Goal: Task Accomplishment & Management: Use online tool/utility

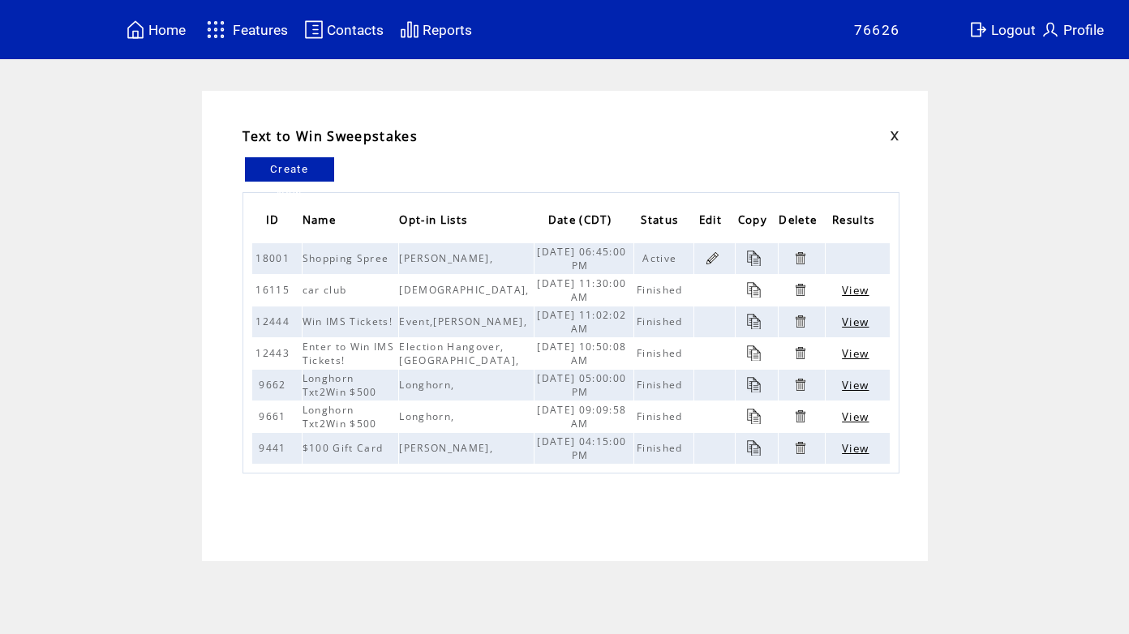
click at [265, 31] on span "Features" at bounding box center [260, 30] width 55 height 16
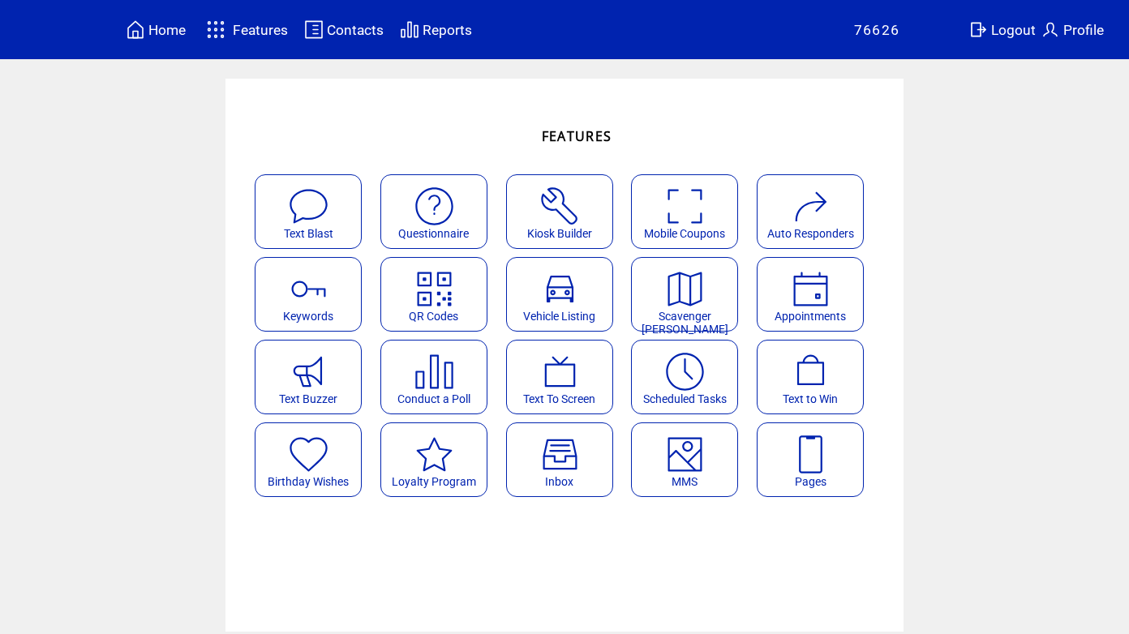
click at [807, 383] on img at bounding box center [810, 371] width 43 height 43
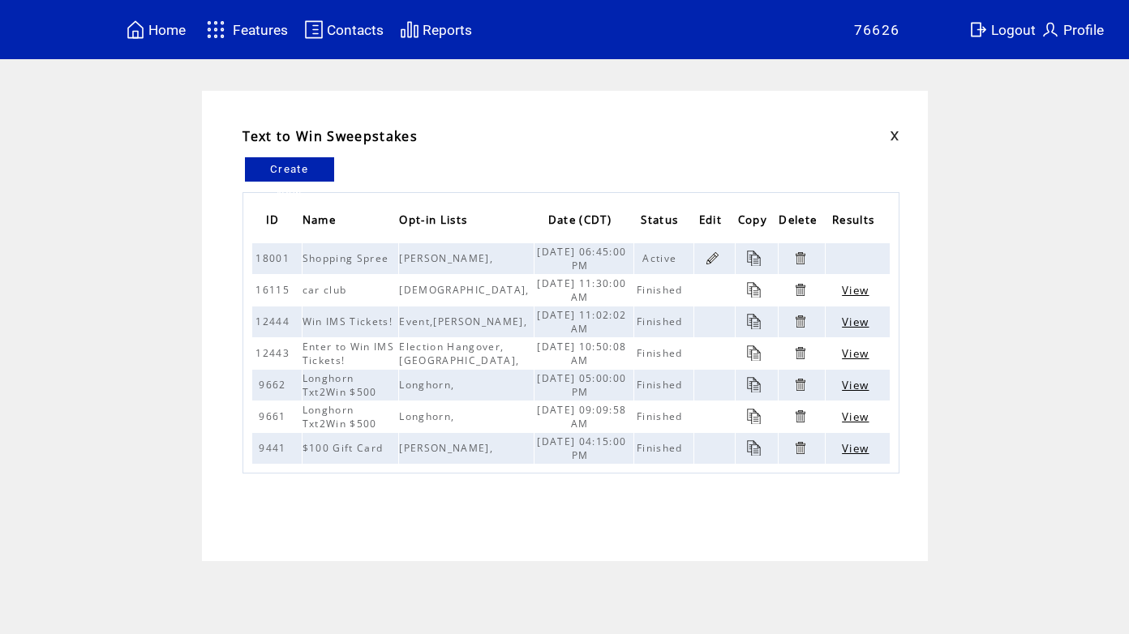
drag, startPoint x: 853, startPoint y: 260, endPoint x: 696, endPoint y: 251, distance: 156.8
click at [853, 260] on td at bounding box center [857, 258] width 63 height 31
click at [270, 256] on span "18001" at bounding box center [275, 258] width 38 height 14
click at [409, 260] on span "Maverick Harley," at bounding box center [448, 258] width 98 height 14
drag, startPoint x: 466, startPoint y: 255, endPoint x: 578, endPoint y: 258, distance: 112.8
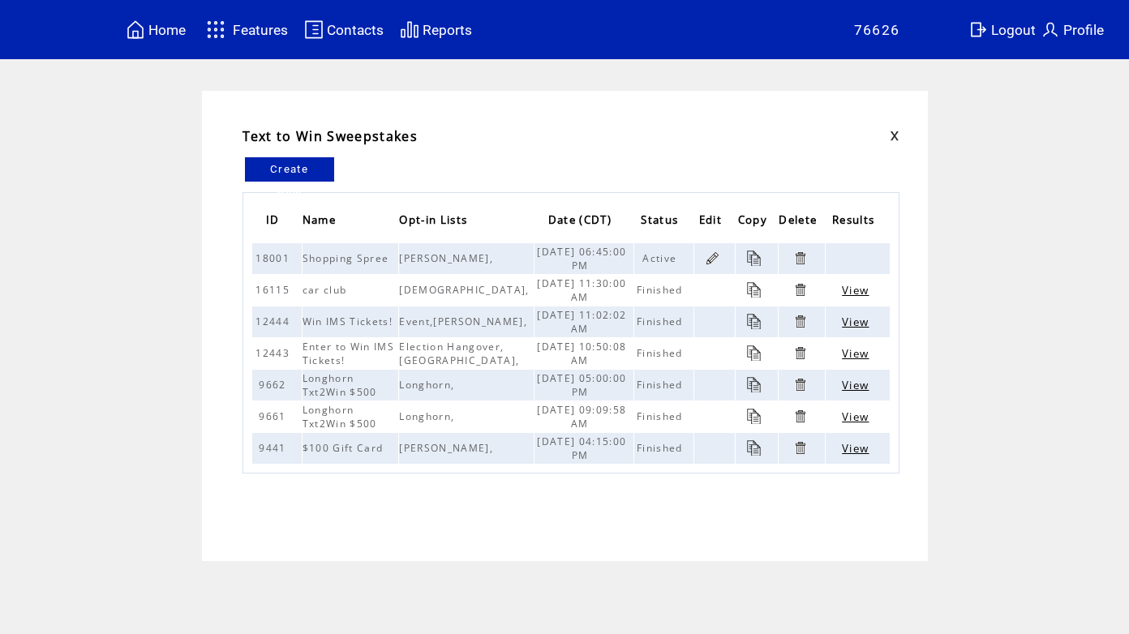
click at [466, 256] on span "Maverick Harley," at bounding box center [448, 258] width 98 height 14
drag, startPoint x: 582, startPoint y: 256, endPoint x: 650, endPoint y: 249, distance: 68.5
click at [582, 256] on span "08/27/2025 06:45:00 PM" at bounding box center [581, 259] width 89 height 28
click at [651, 249] on td "Active" at bounding box center [663, 258] width 59 height 31
click at [708, 254] on link at bounding box center [712, 258] width 15 height 15
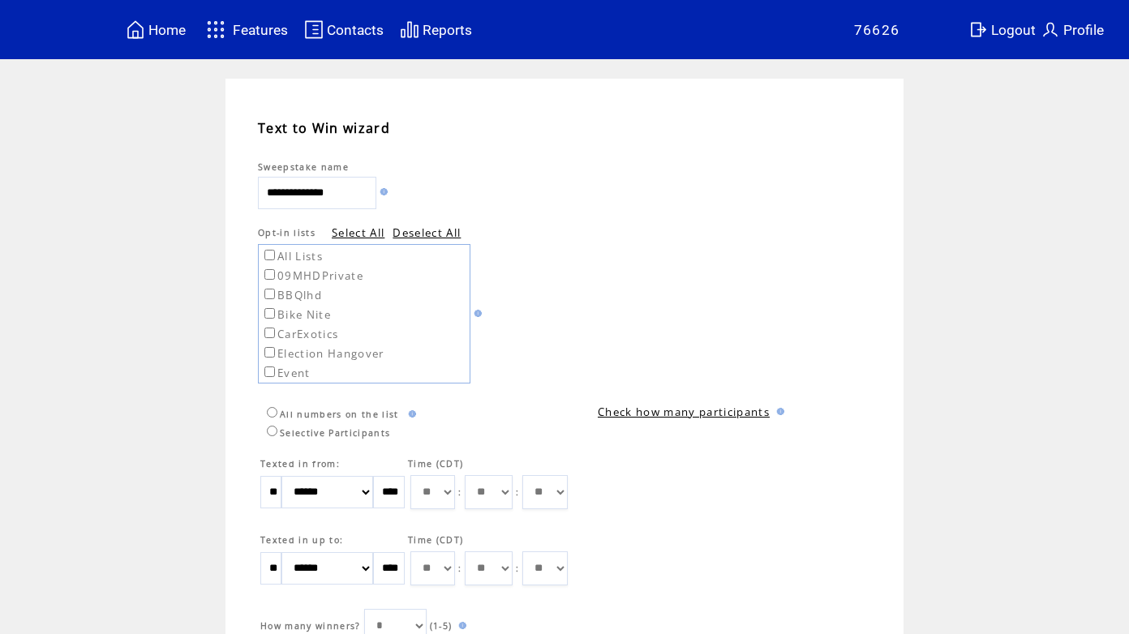
click at [737, 408] on link "Check how many participants" at bounding box center [684, 412] width 172 height 15
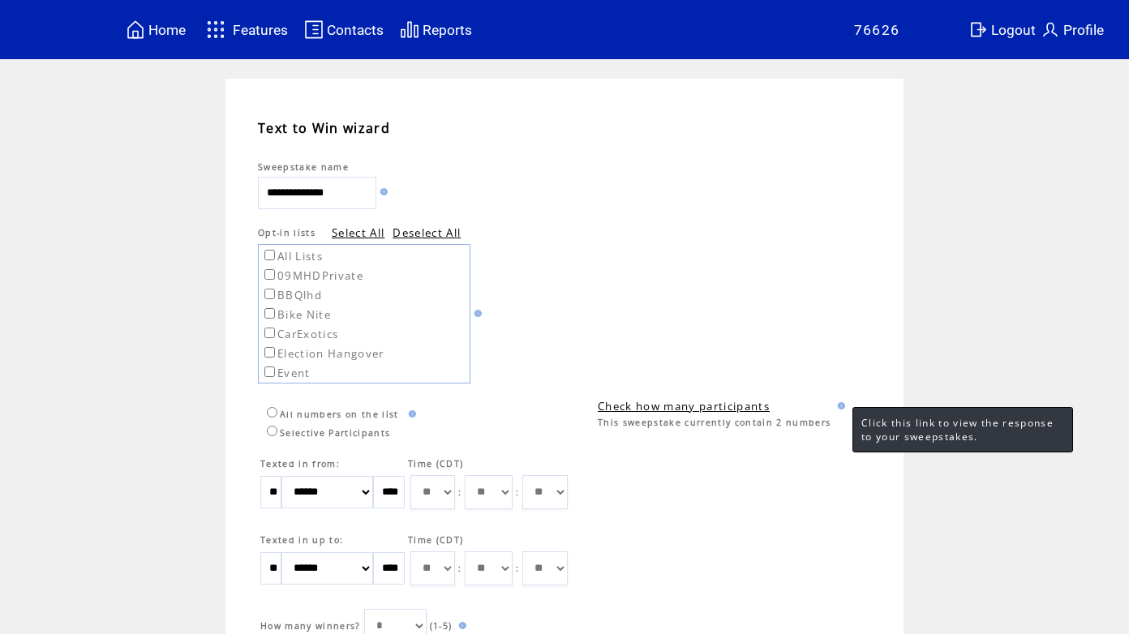
click at [836, 405] on img at bounding box center [839, 405] width 11 height 7
click at [789, 452] on td "Texted in from: Time (CDT) ** ******* ******** ***** ***** *** **** **** ******…" at bounding box center [573, 517] width 630 height 147
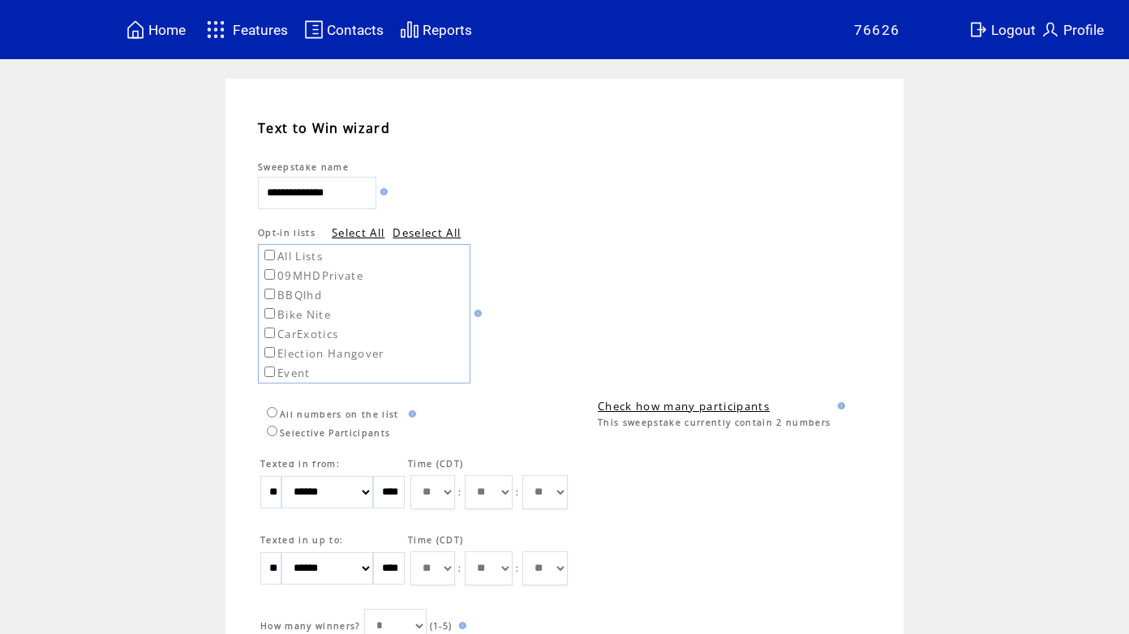
click at [711, 409] on link "Check how many participants" at bounding box center [684, 406] width 172 height 15
click at [745, 407] on link "Check how many participants" at bounding box center [684, 406] width 172 height 15
drag, startPoint x: 778, startPoint y: 423, endPoint x: 845, endPoint y: 419, distance: 66.7
click at [778, 423] on span "This sweepstake currently contain 2 numbers" at bounding box center [714, 422] width 233 height 11
click at [837, 405] on img at bounding box center [839, 405] width 11 height 7
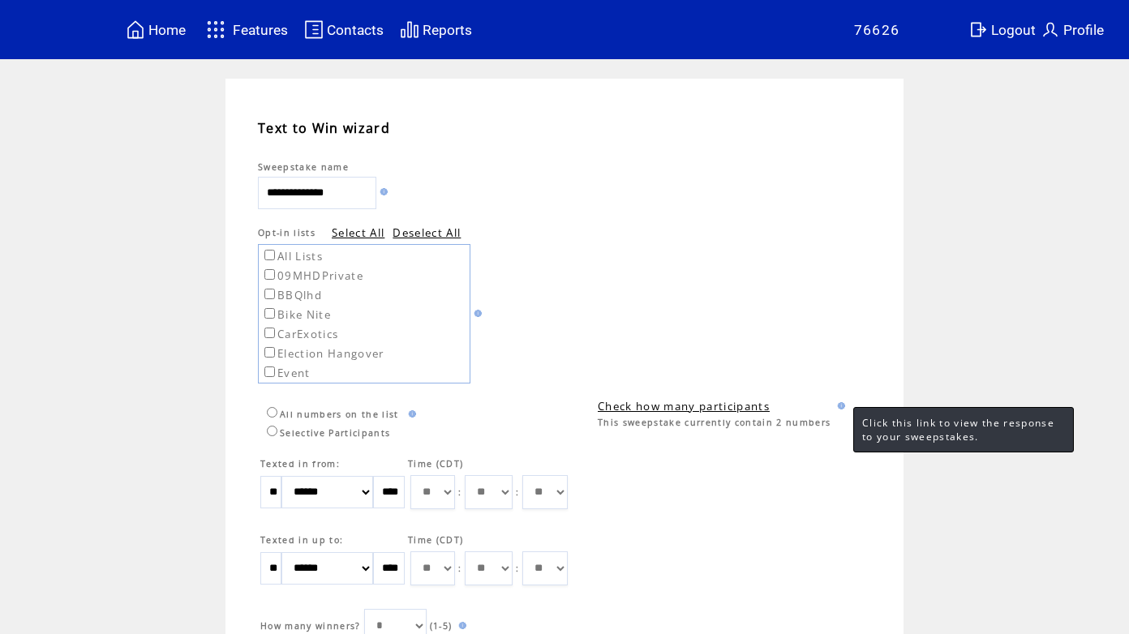
click at [746, 468] on div "Texted in from: Time (CDT) ** ******* ******** ***** ***** *** **** **** ******…" at bounding box center [573, 523] width 630 height 135
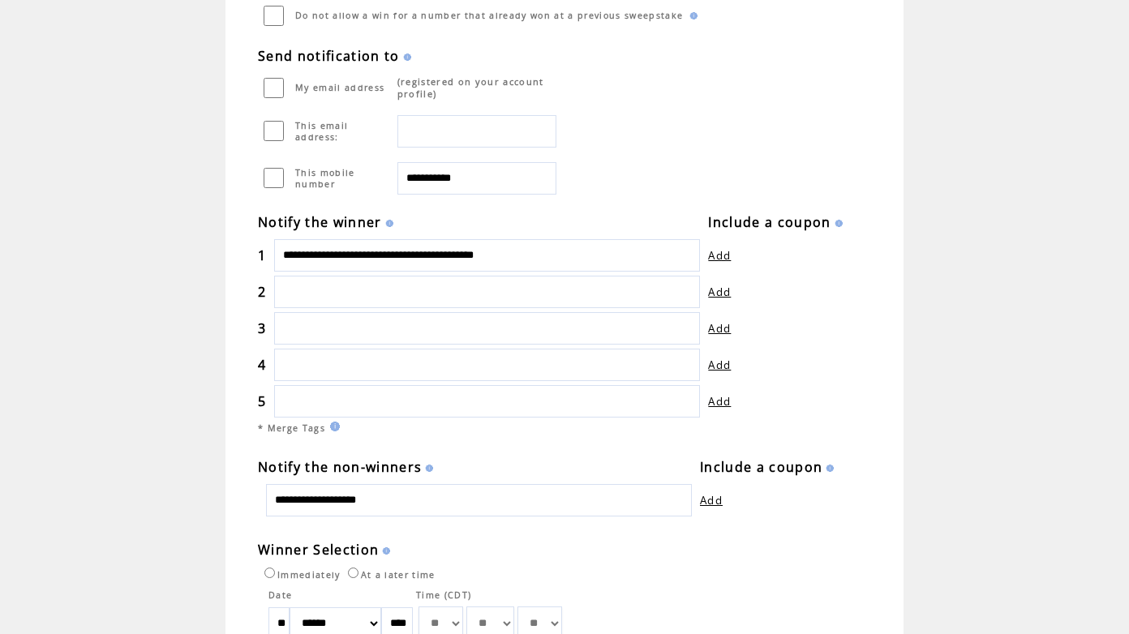
scroll to position [785, 0]
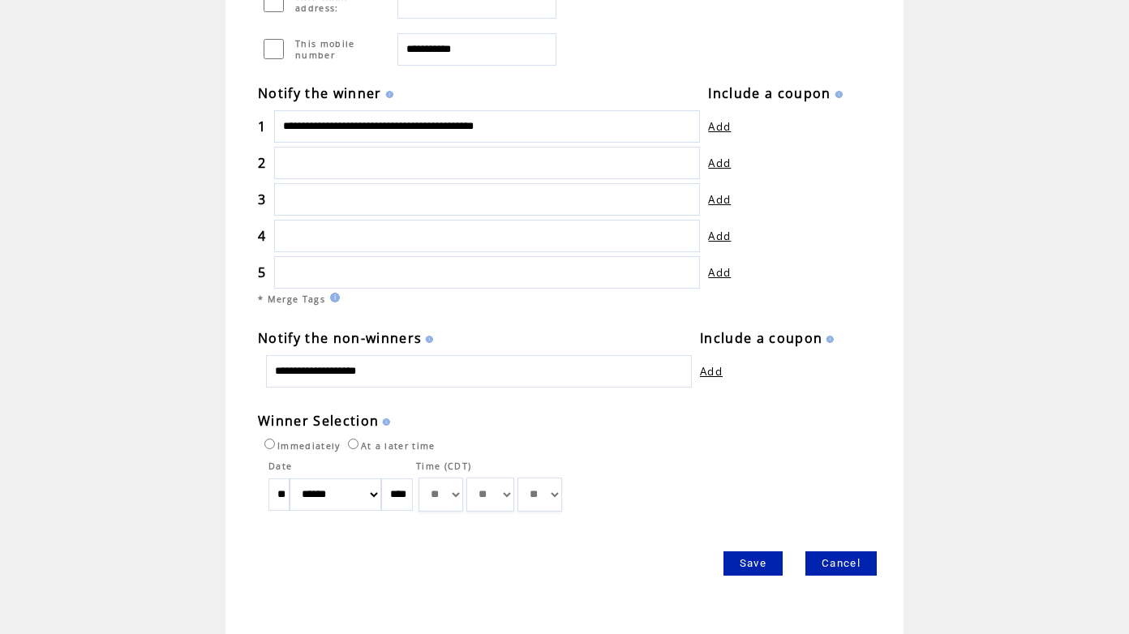
click at [759, 562] on link "Save" at bounding box center [753, 564] width 59 height 24
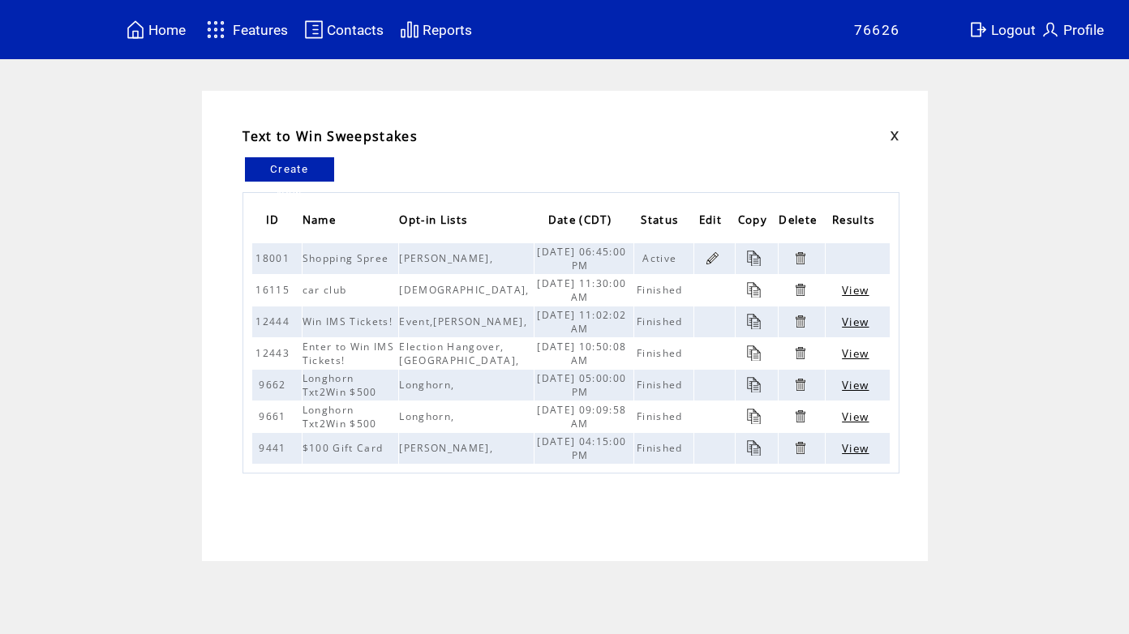
click at [712, 256] on link at bounding box center [712, 258] width 15 height 15
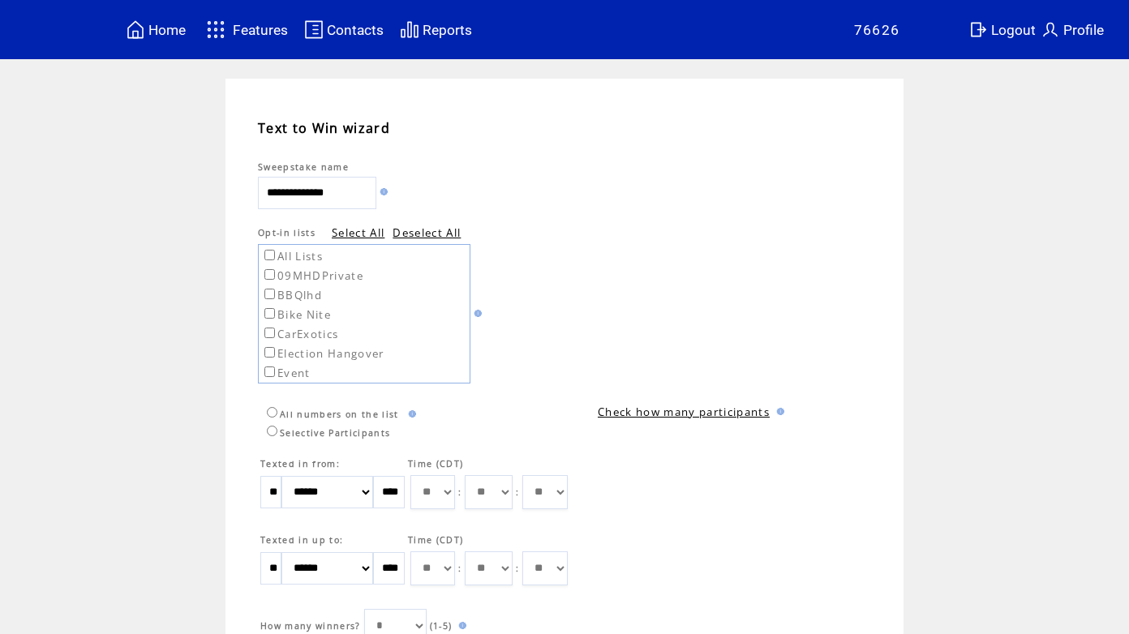
click at [731, 411] on link "Check how many participants" at bounding box center [684, 412] width 172 height 15
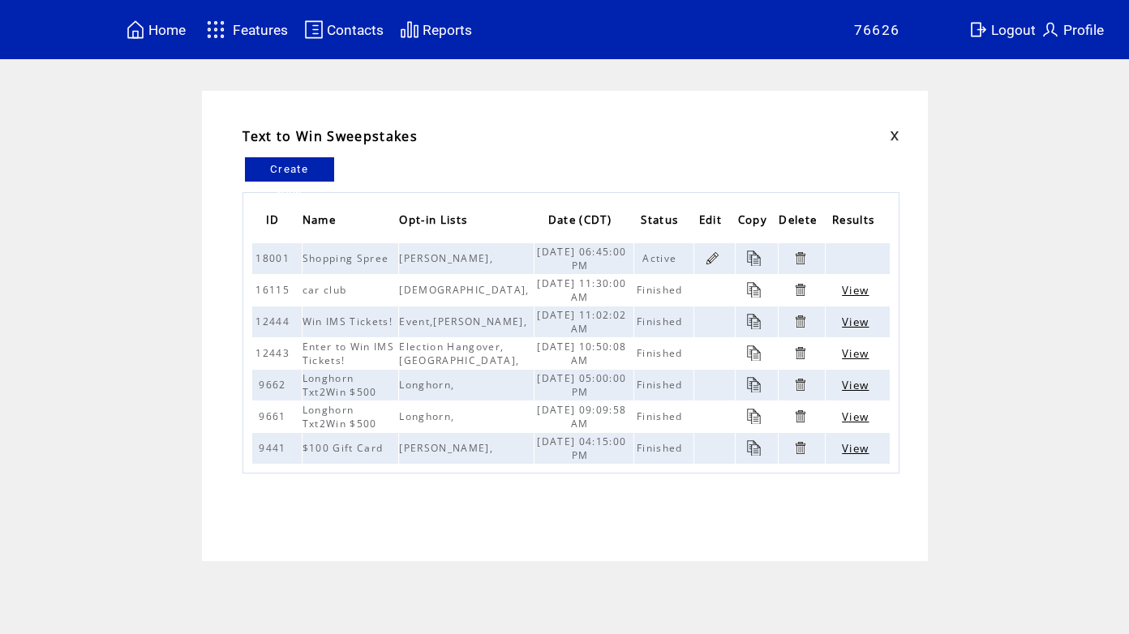
click at [706, 257] on link at bounding box center [712, 258] width 15 height 15
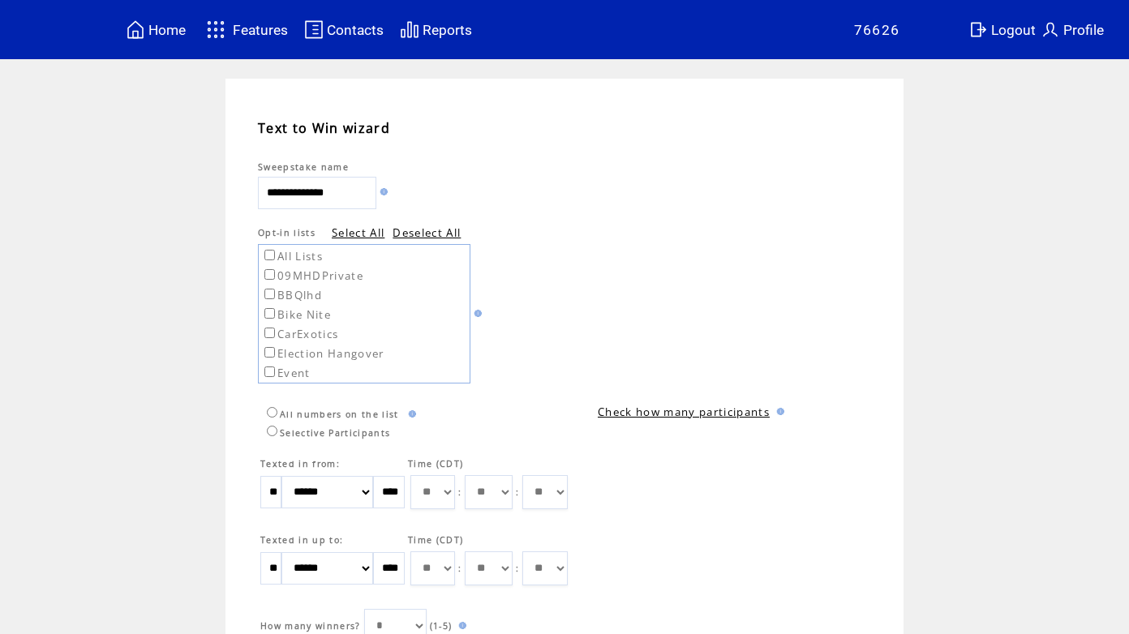
click at [733, 414] on link "Check how many participants" at bounding box center [684, 412] width 172 height 15
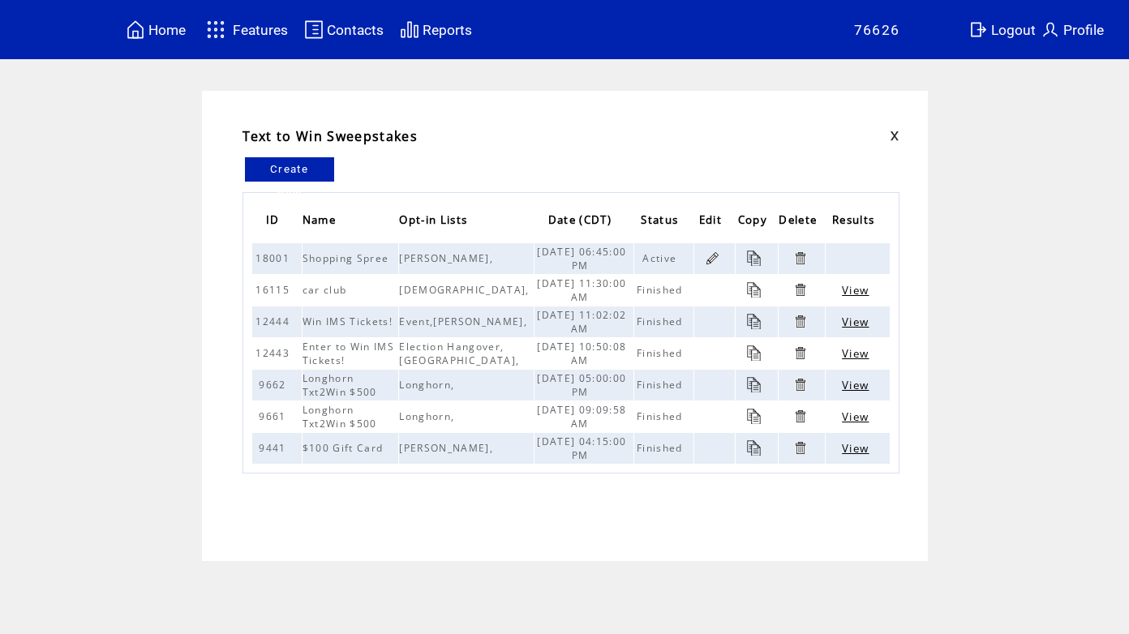
click at [1010, 411] on td "Text to Win Sweepstakes Create New ID Name Opt-in Lists Date (CDT) Status Edit …" at bounding box center [564, 326] width 1129 height 471
drag, startPoint x: 995, startPoint y: 33, endPoint x: 994, endPoint y: 44, distance: 10.7
click at [995, 33] on span "Logout" at bounding box center [1013, 30] width 45 height 16
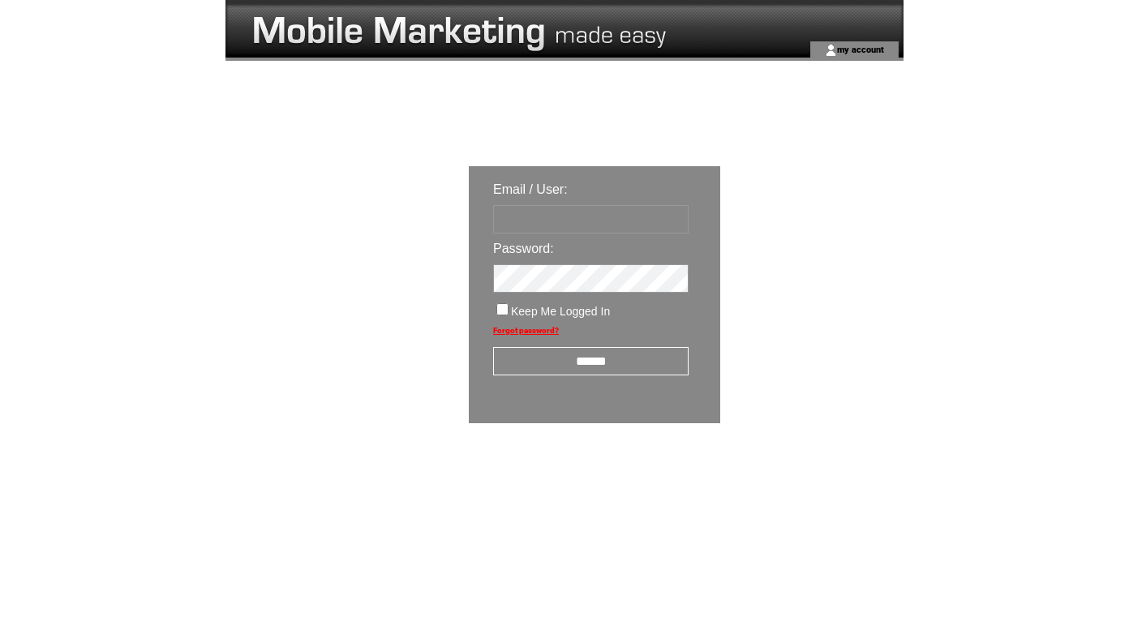
type input "**********"
click at [625, 365] on input "******" at bounding box center [591, 361] width 196 height 28
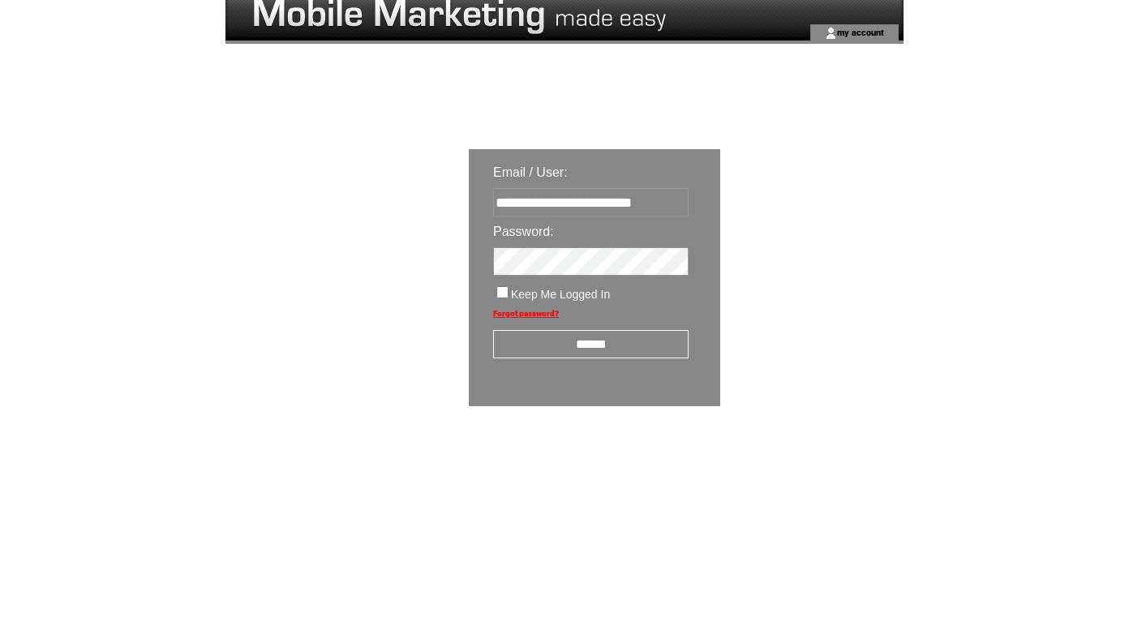
scroll to position [21, 0]
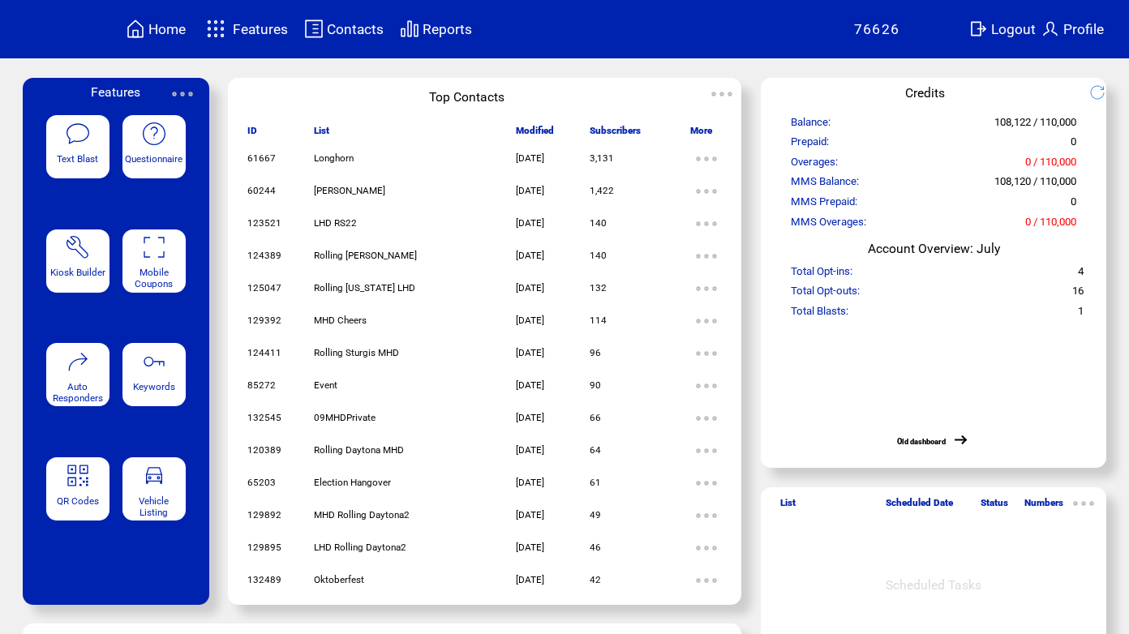
click at [273, 27] on span "Features" at bounding box center [260, 29] width 55 height 16
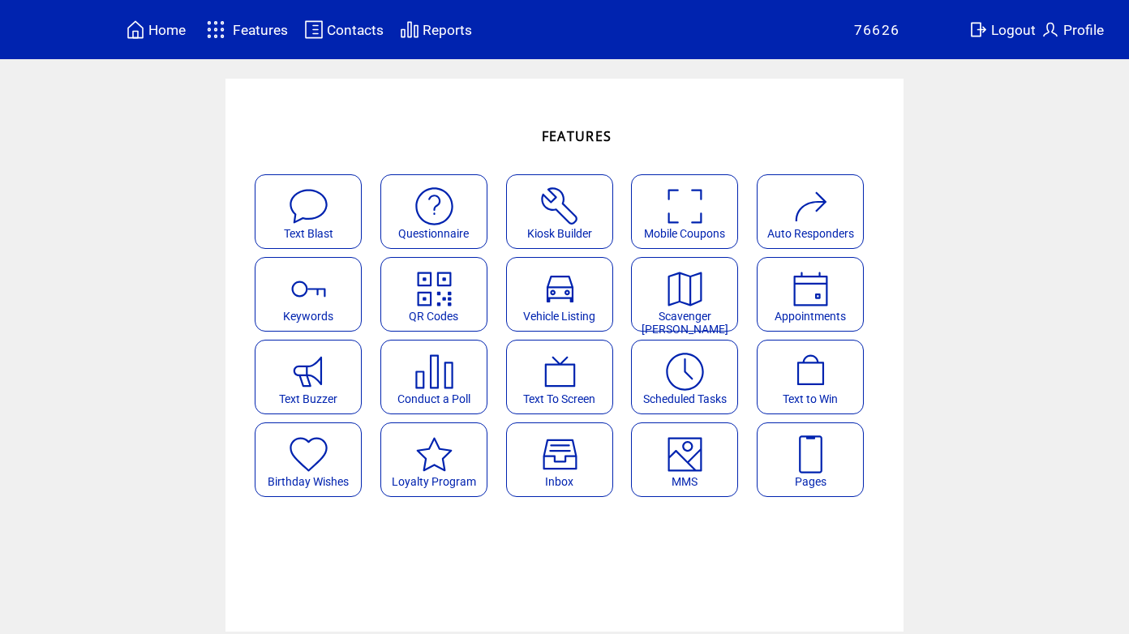
click at [805, 394] on span "Text to Win" at bounding box center [810, 399] width 55 height 13
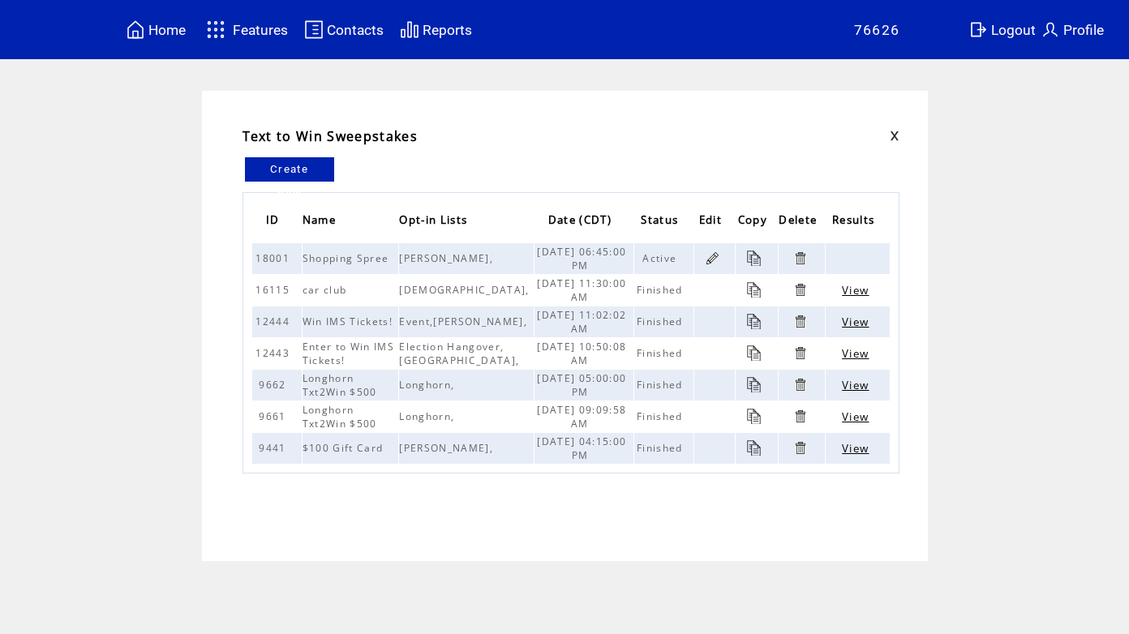
click at [705, 255] on link at bounding box center [712, 258] width 15 height 15
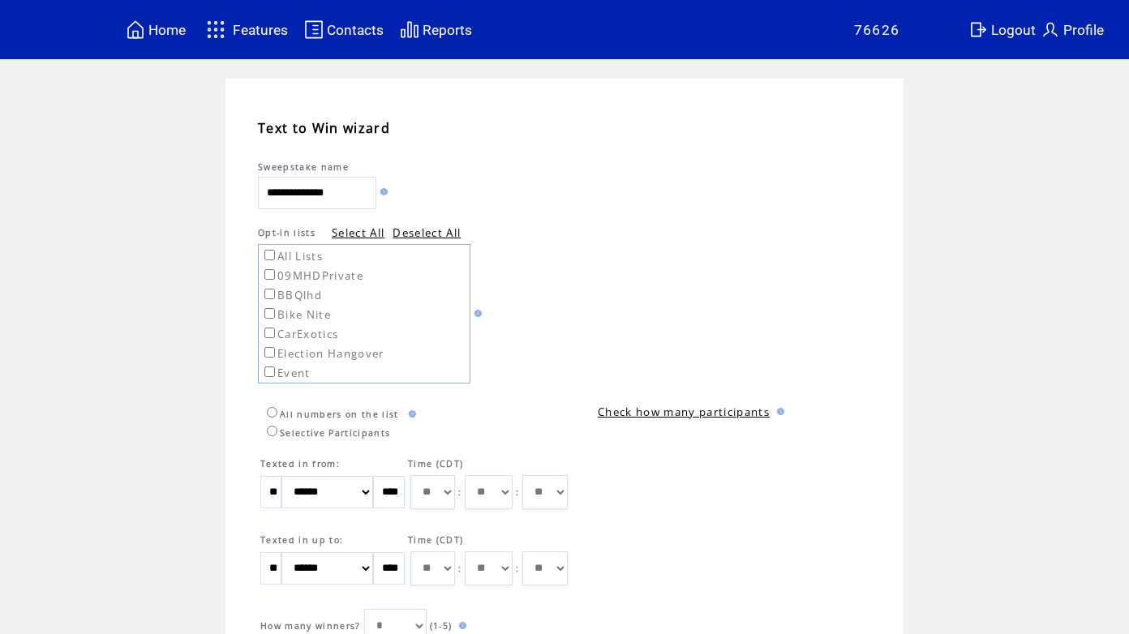
click at [708, 411] on link "Check how many participants" at bounding box center [684, 412] width 172 height 15
click at [411, 413] on img at bounding box center [410, 414] width 11 height 7
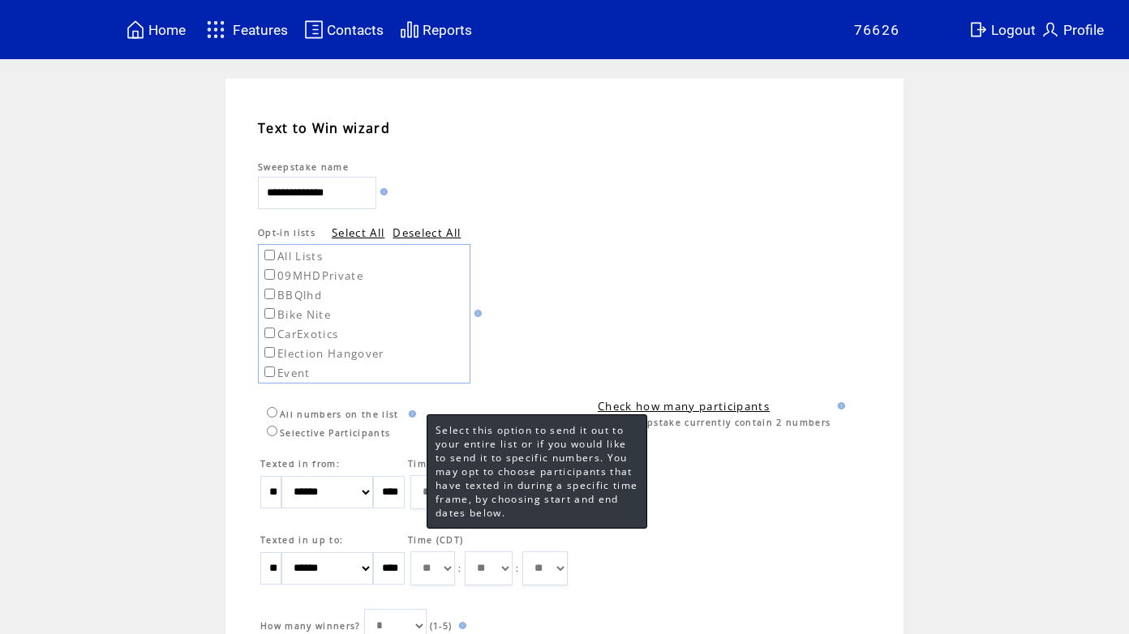
click at [520, 393] on td "All numbers on the list Selective Participants" at bounding box center [422, 414] width 329 height 60
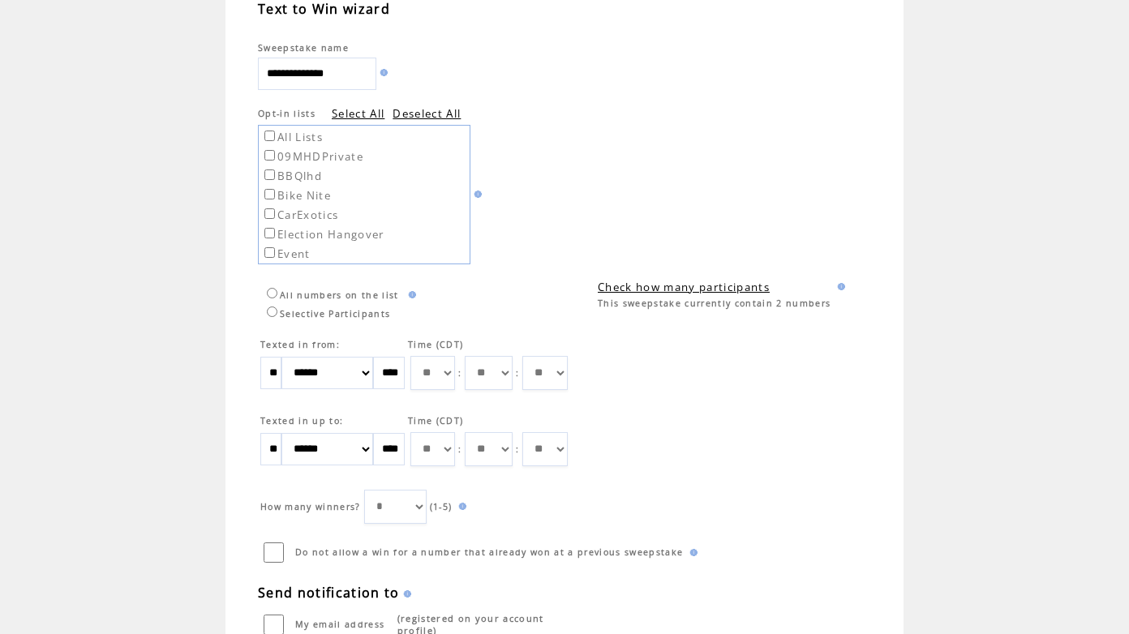
scroll to position [114, 0]
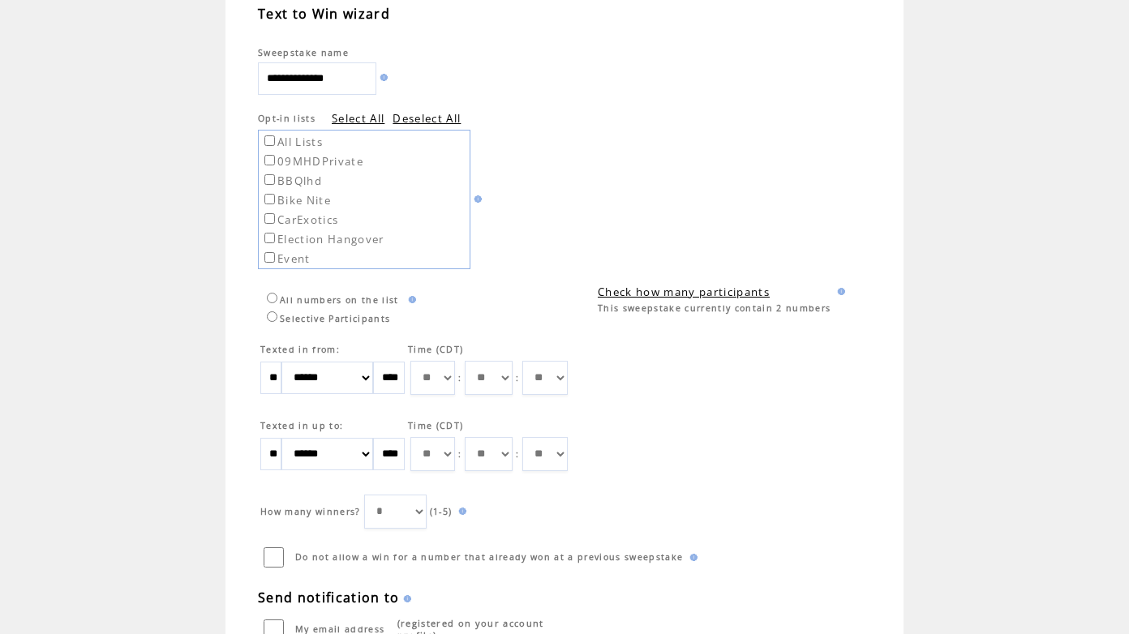
click at [412, 300] on img at bounding box center [410, 299] width 11 height 7
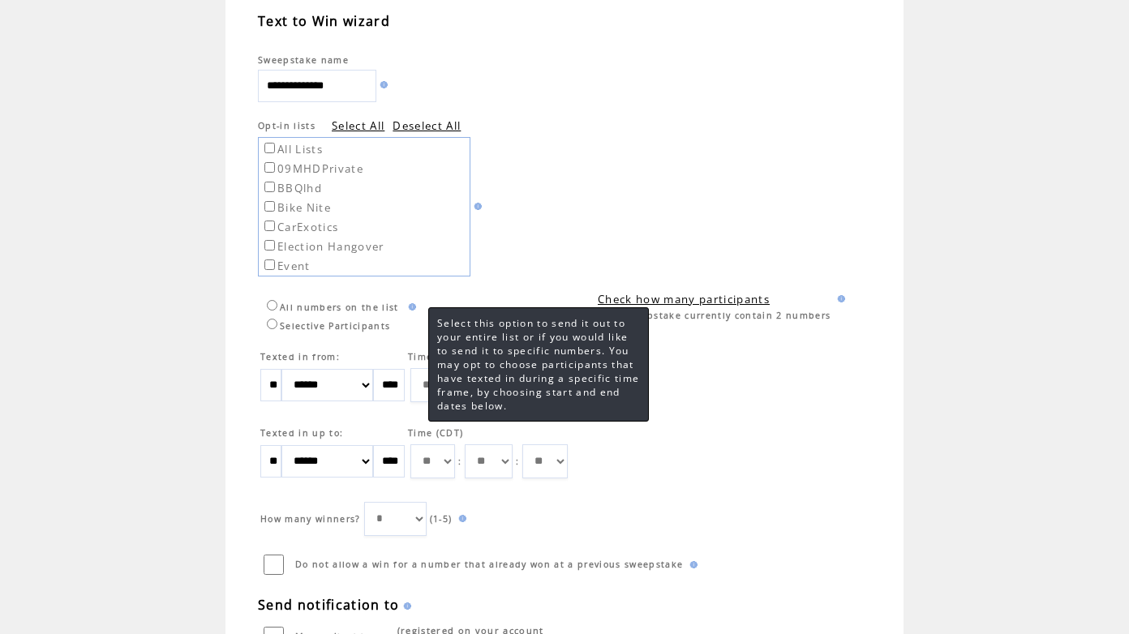
scroll to position [101, 0]
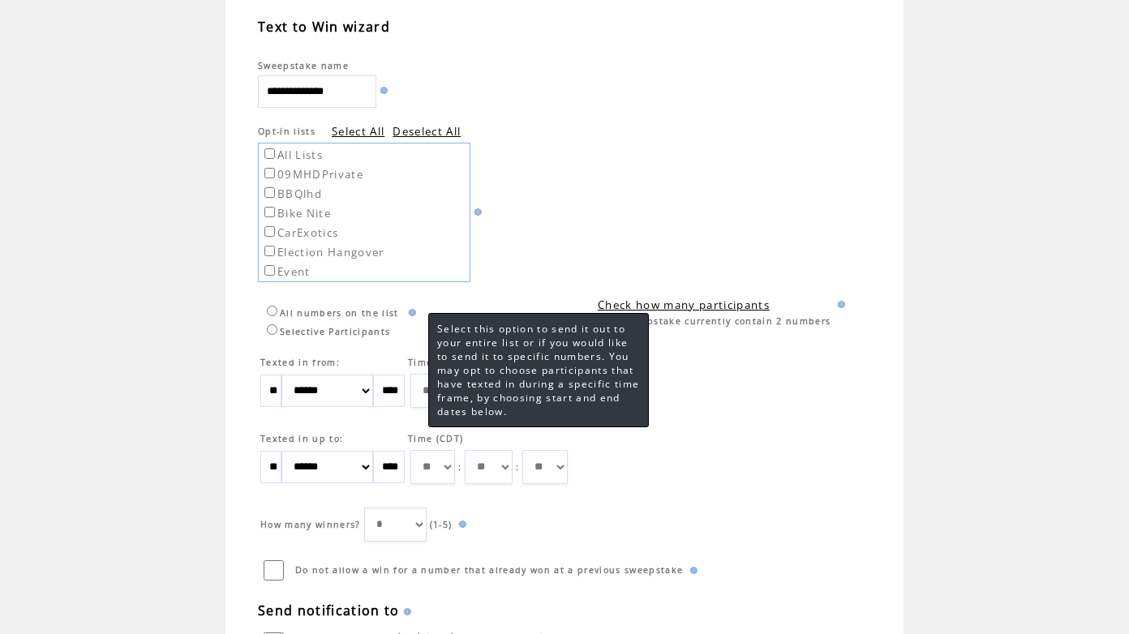
click at [558, 265] on td "All Lists 09MHDPrivate BBQlhd Bike Nite CarExotics Election Hangover Event Foot…" at bounding box center [422, 211] width 329 height 144
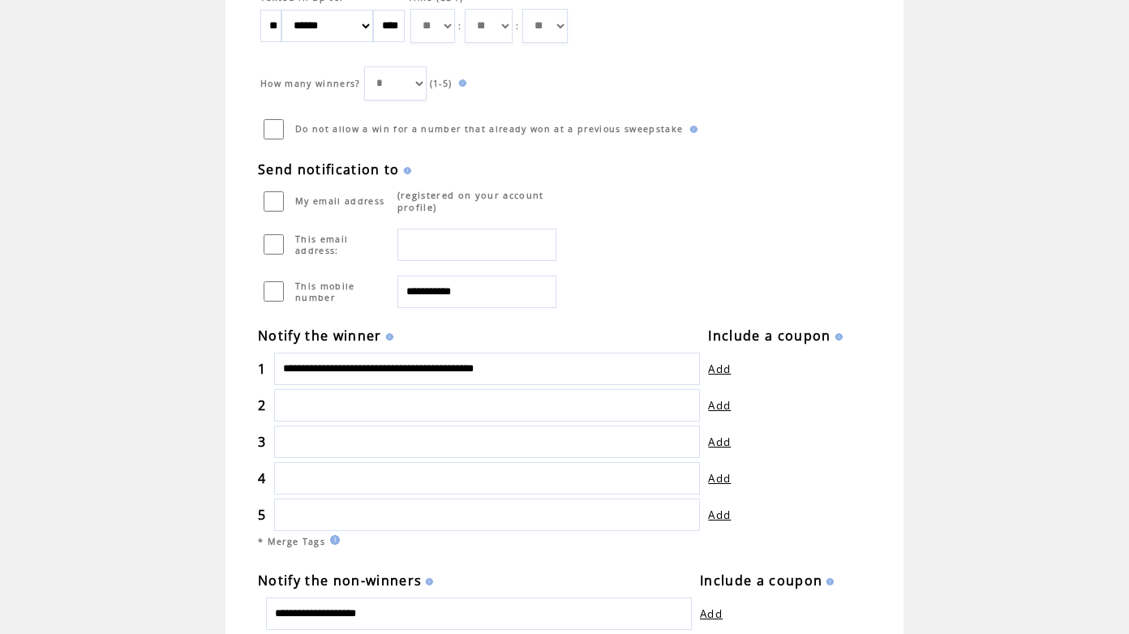
scroll to position [785, 0]
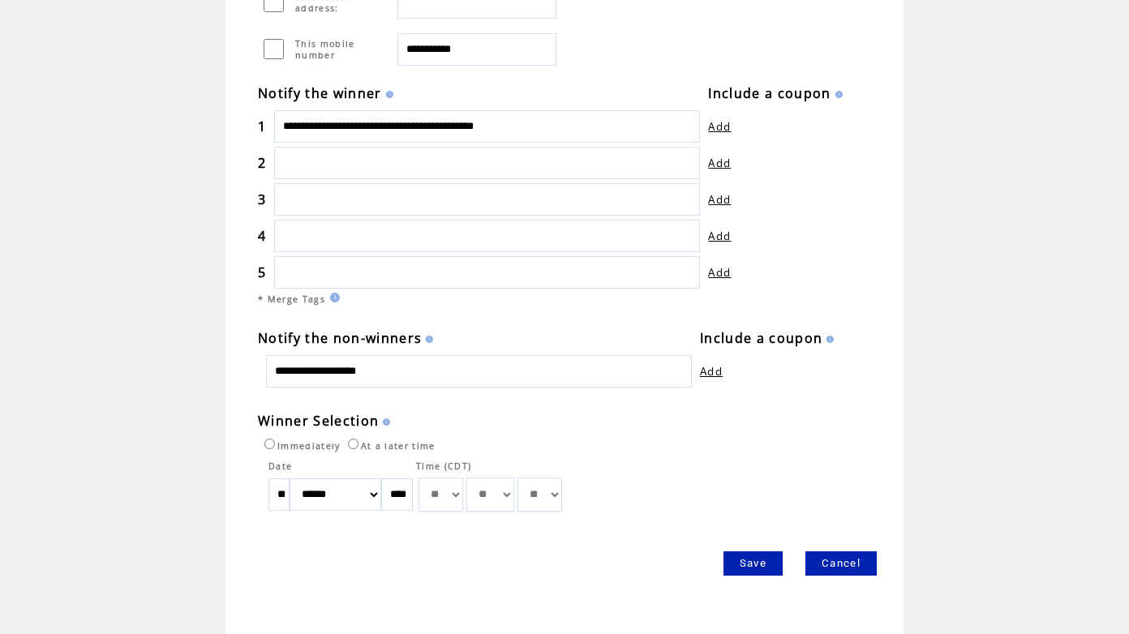
click at [754, 570] on link "Save" at bounding box center [753, 564] width 59 height 24
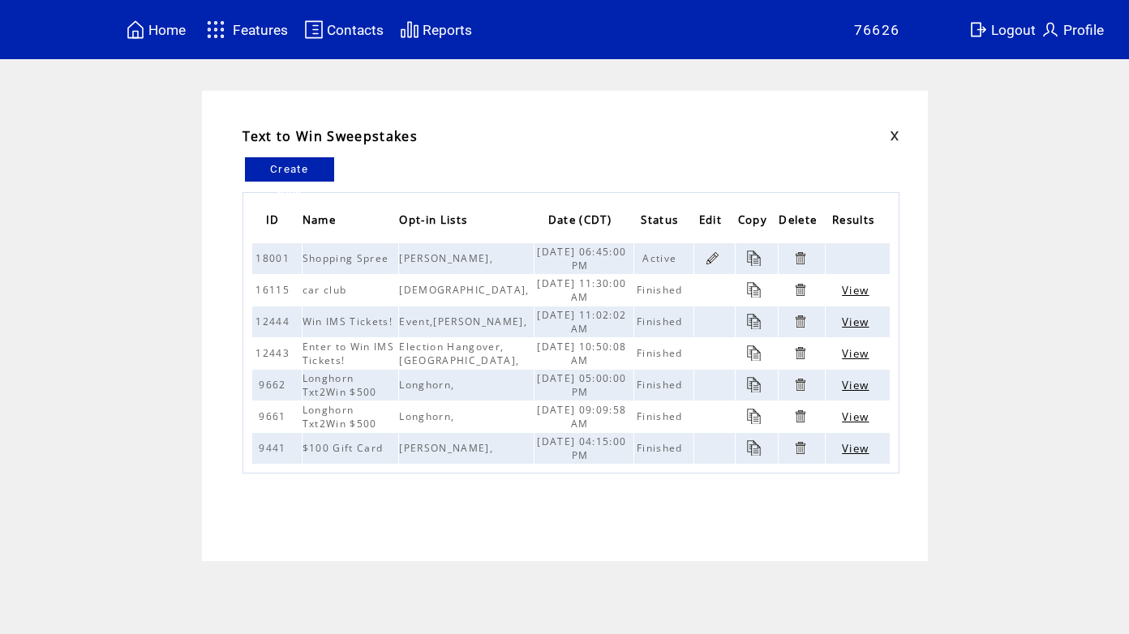
click at [712, 251] on link at bounding box center [712, 258] width 15 height 15
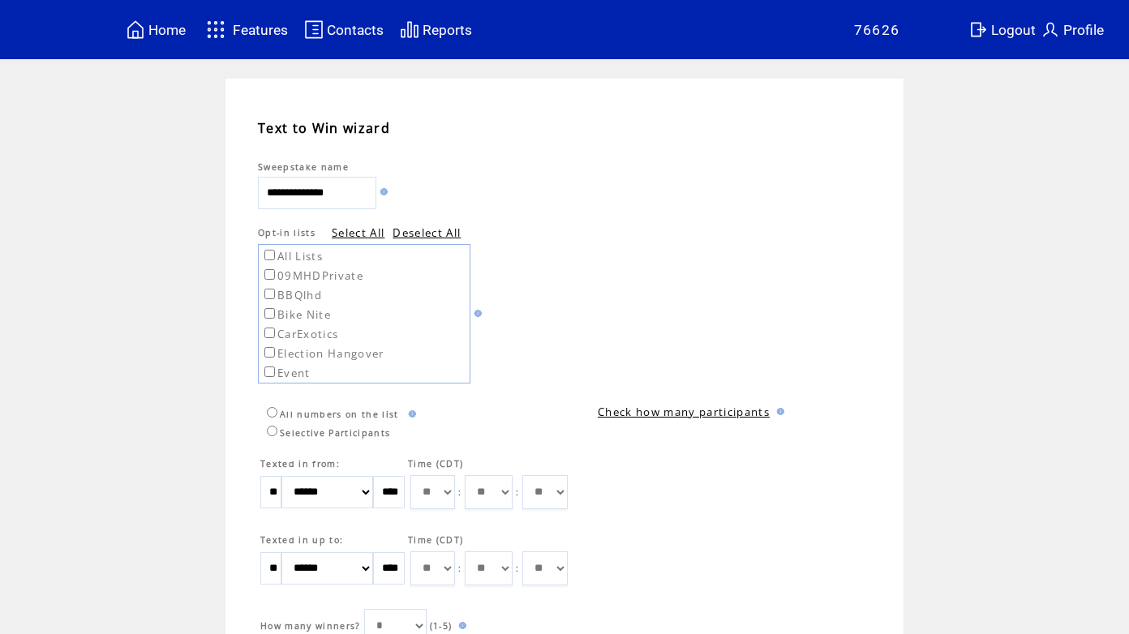
click at [750, 415] on link "Check how many participants" at bounding box center [684, 412] width 172 height 15
click at [160, 35] on span "Home" at bounding box center [166, 30] width 37 height 16
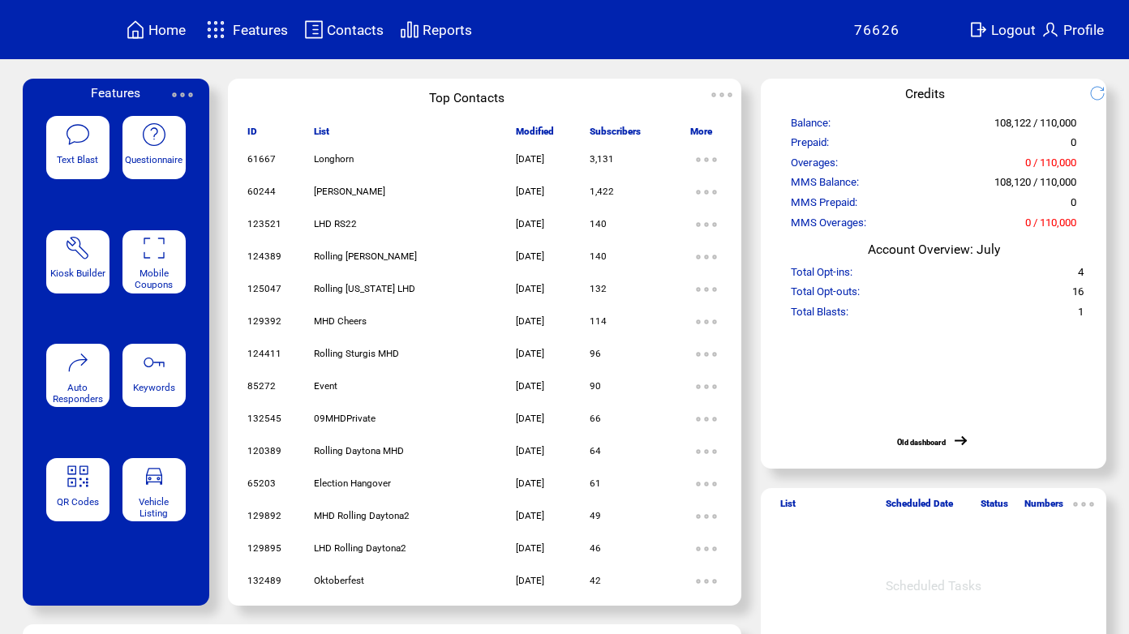
click at [247, 31] on span "Features" at bounding box center [260, 30] width 55 height 16
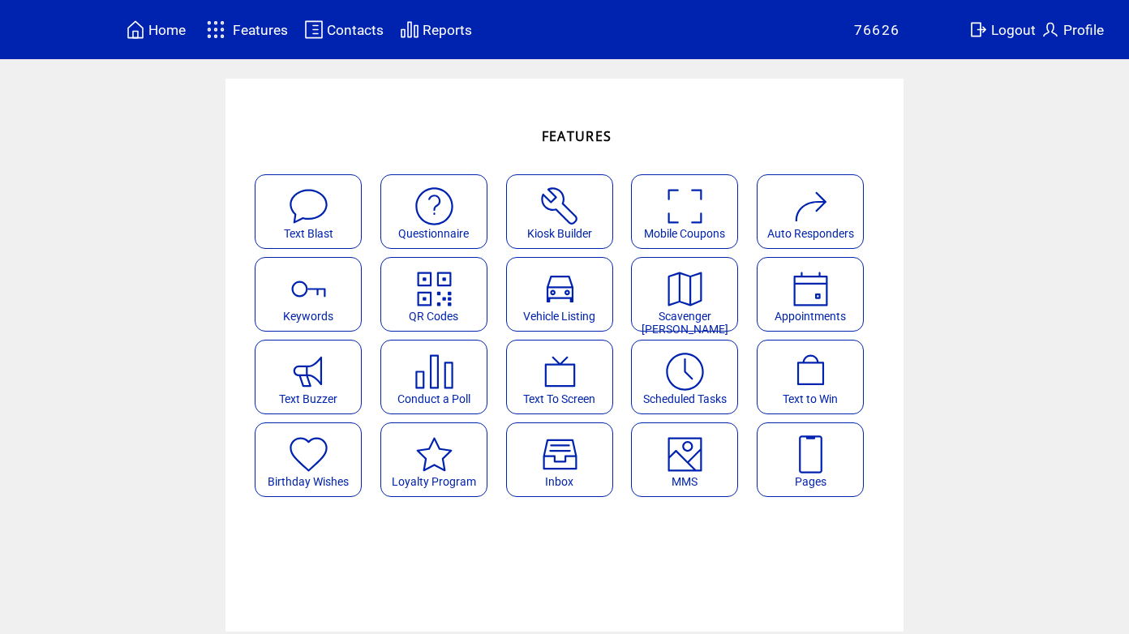
click at [836, 377] on featureicon at bounding box center [810, 366] width 105 height 37
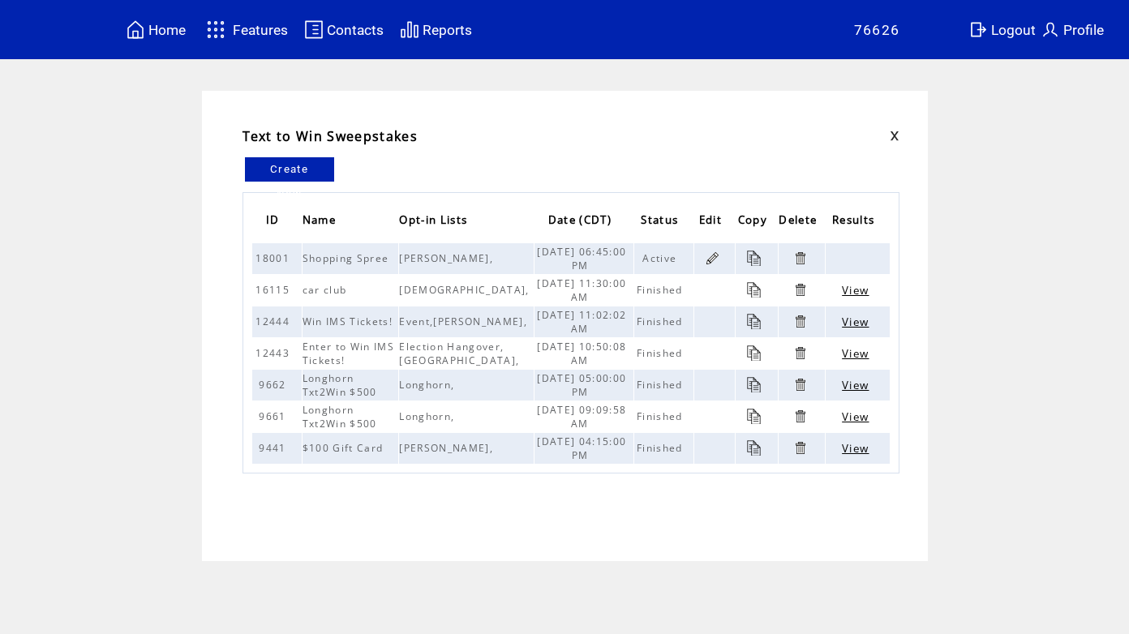
click at [848, 287] on span "View" at bounding box center [855, 290] width 27 height 15
click at [866, 321] on span "View" at bounding box center [855, 322] width 27 height 15
click at [865, 389] on span "View" at bounding box center [855, 385] width 27 height 15
click at [862, 454] on span "View" at bounding box center [855, 448] width 27 height 15
click at [705, 256] on link at bounding box center [712, 258] width 15 height 15
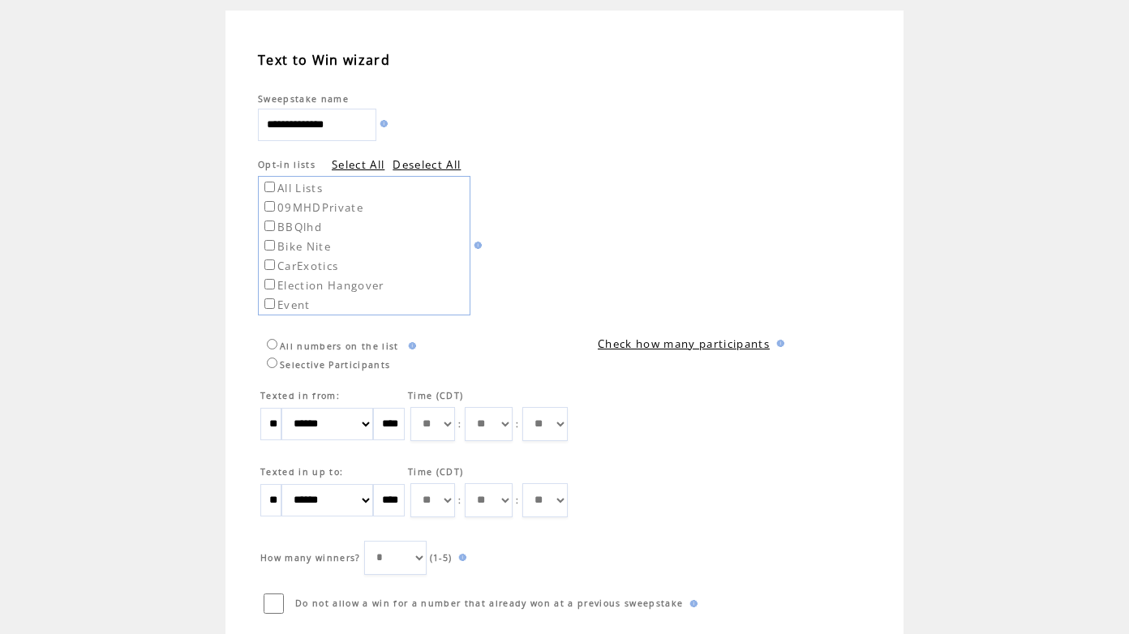
scroll to position [59, 0]
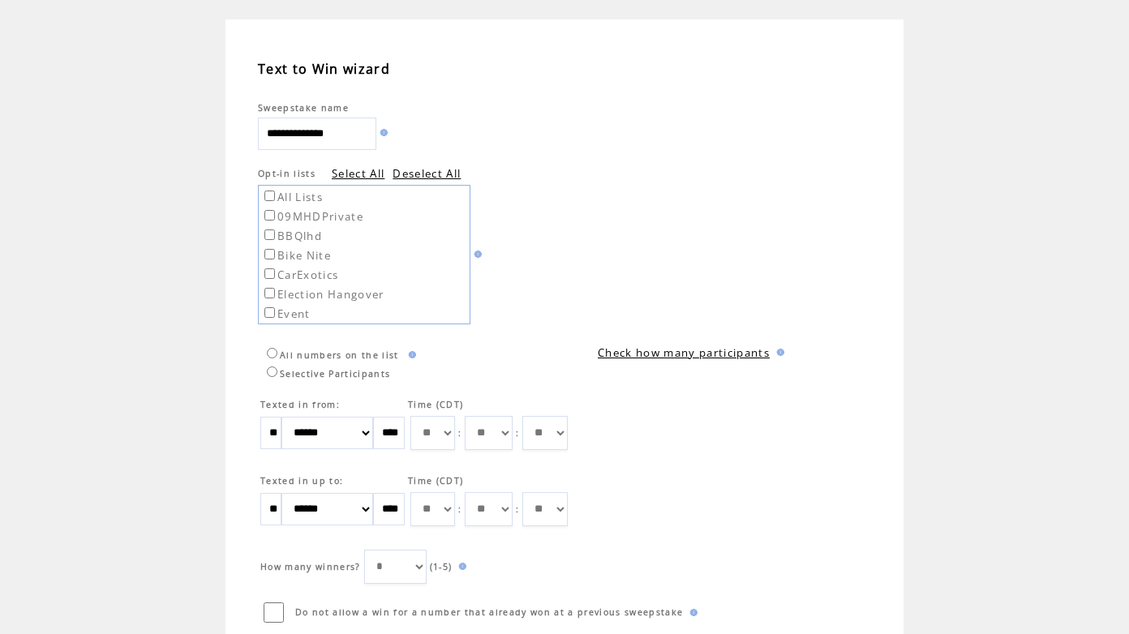
click at [735, 346] on link "Check how many participants" at bounding box center [684, 353] width 172 height 15
click at [837, 343] on img at bounding box center [839, 346] width 11 height 7
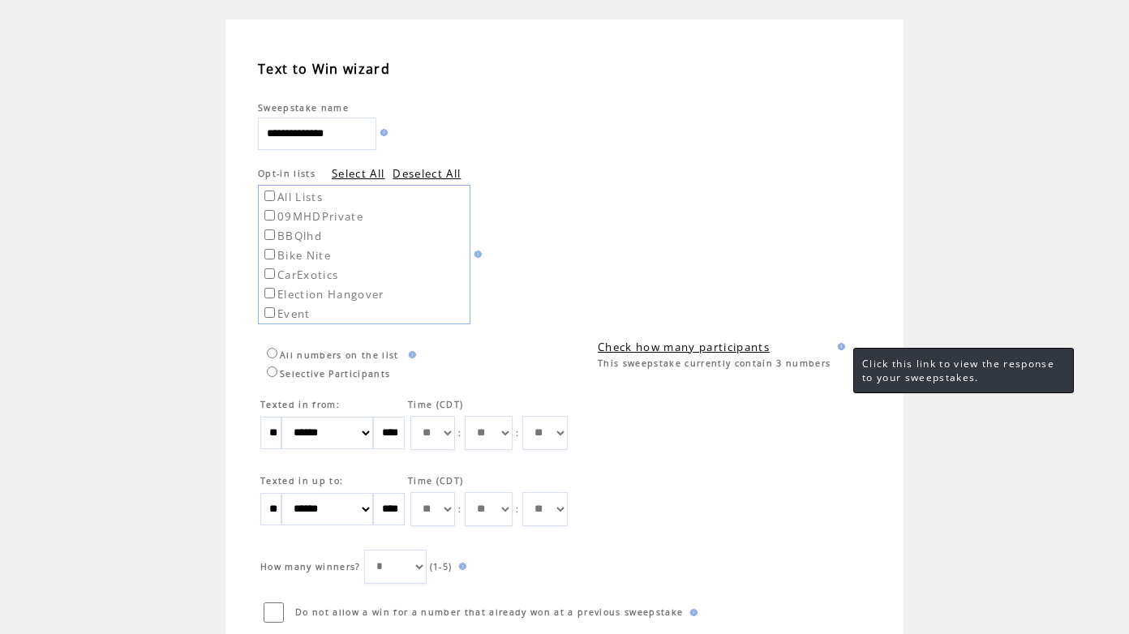
scroll to position [0, 0]
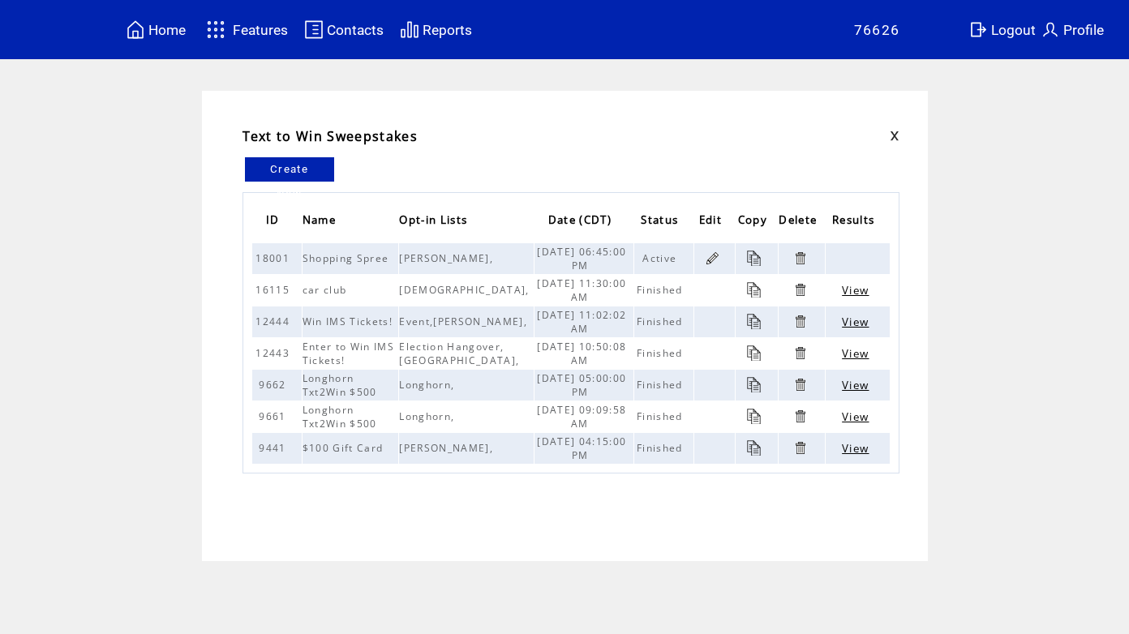
click at [705, 260] on link at bounding box center [712, 258] width 15 height 15
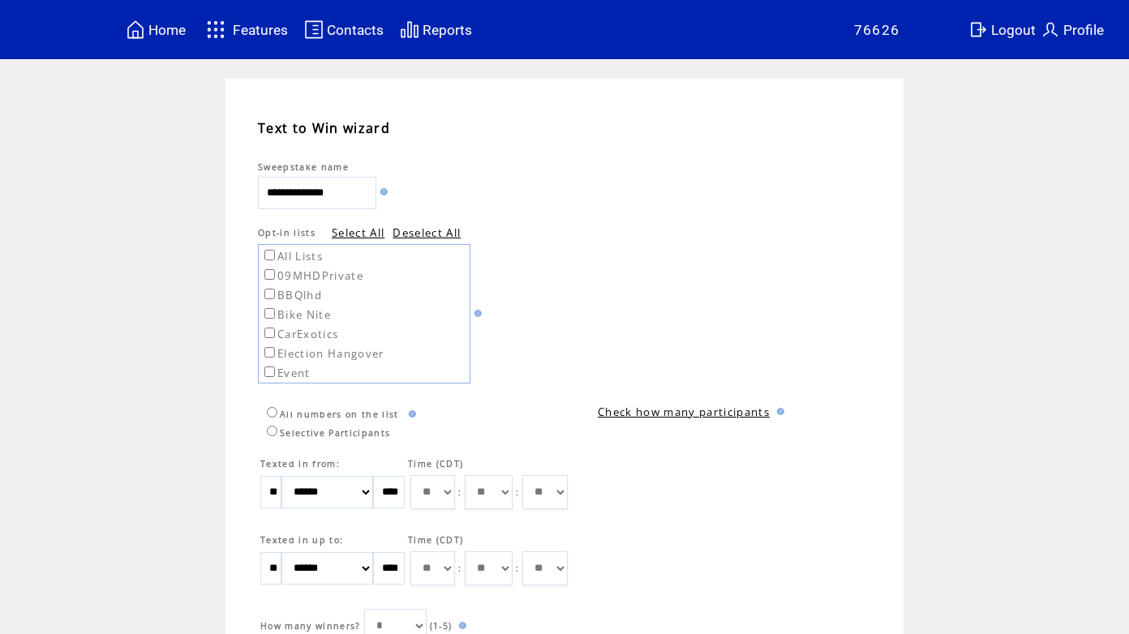
click at [736, 414] on link "Check how many participants" at bounding box center [684, 412] width 172 height 15
click at [1004, 31] on span "Logout" at bounding box center [1013, 30] width 45 height 16
